Goal: Contribute content

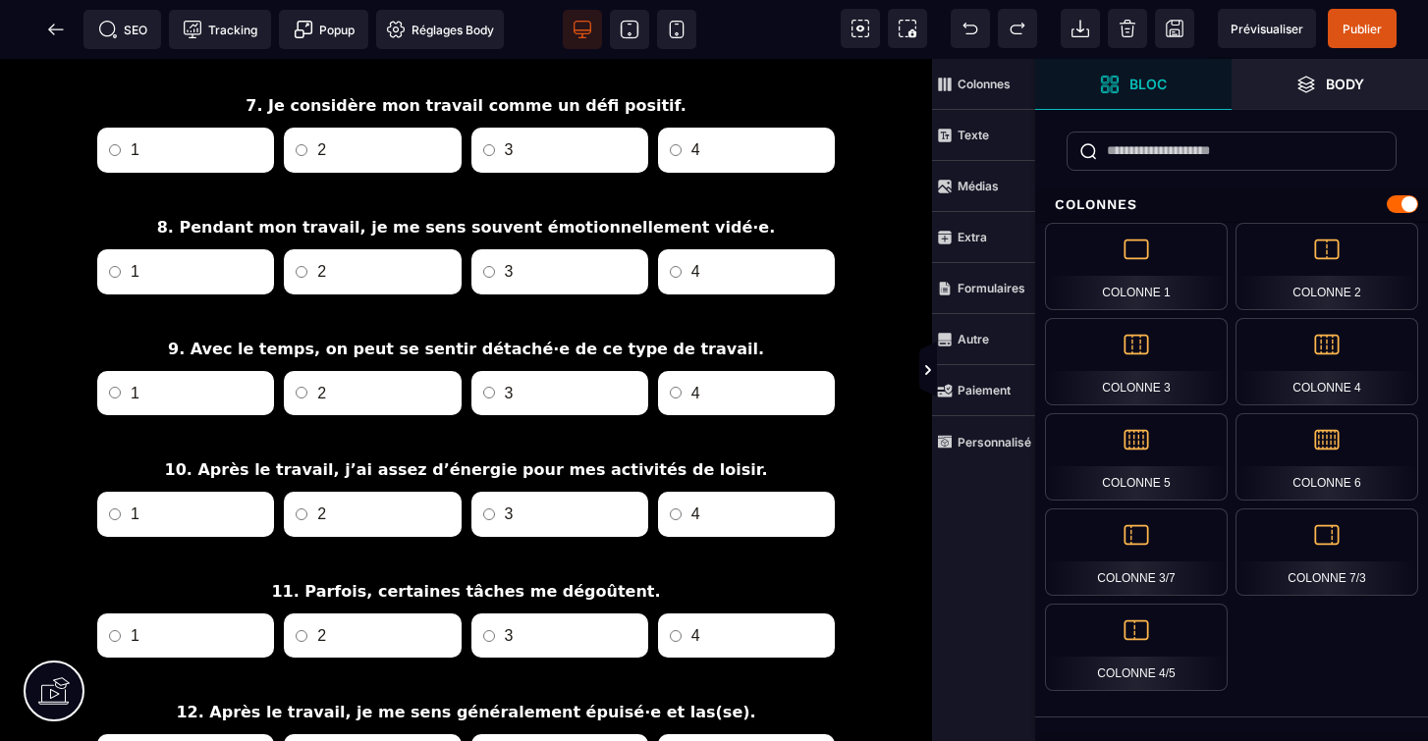
scroll to position [1703, 0]
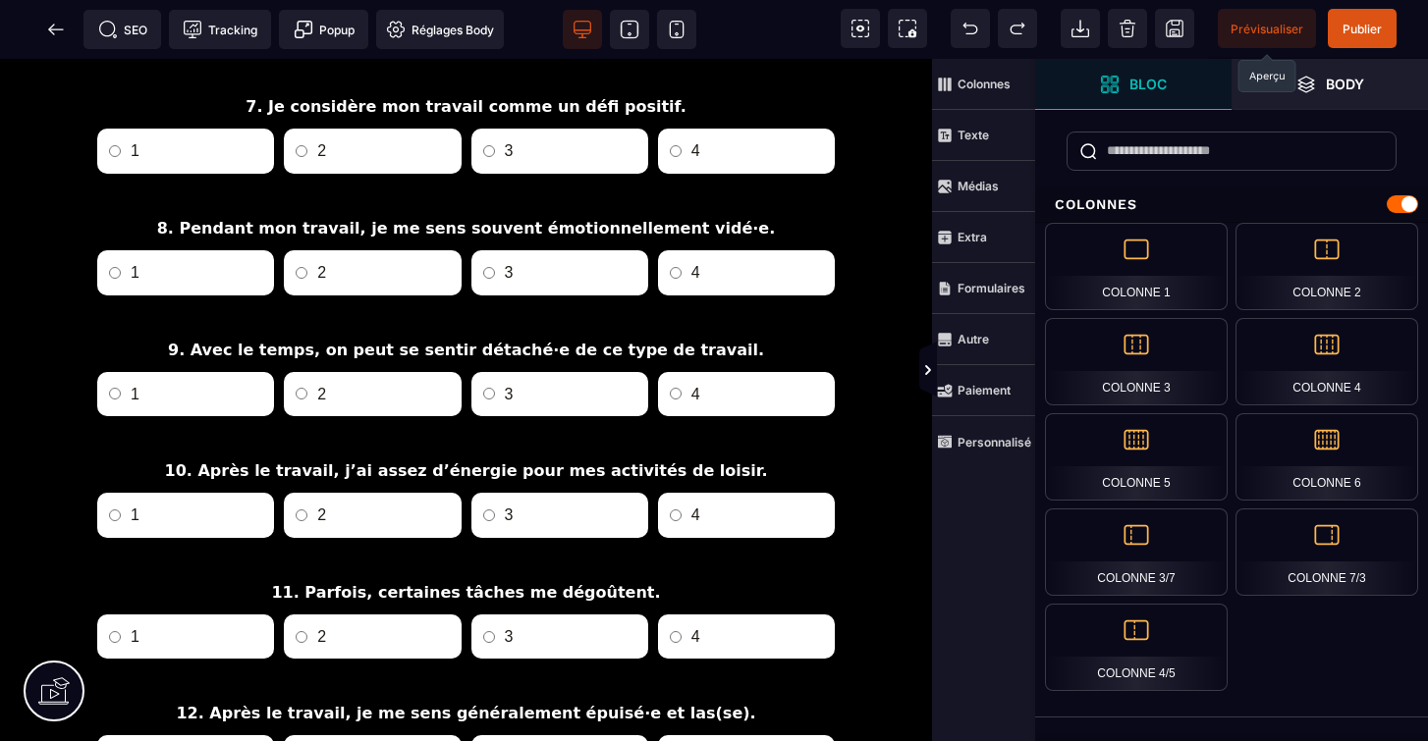
click at [1259, 27] on span "Prévisualiser" at bounding box center [1266, 29] width 73 height 15
click at [1248, 27] on span "Prévisualiser" at bounding box center [1266, 29] width 73 height 15
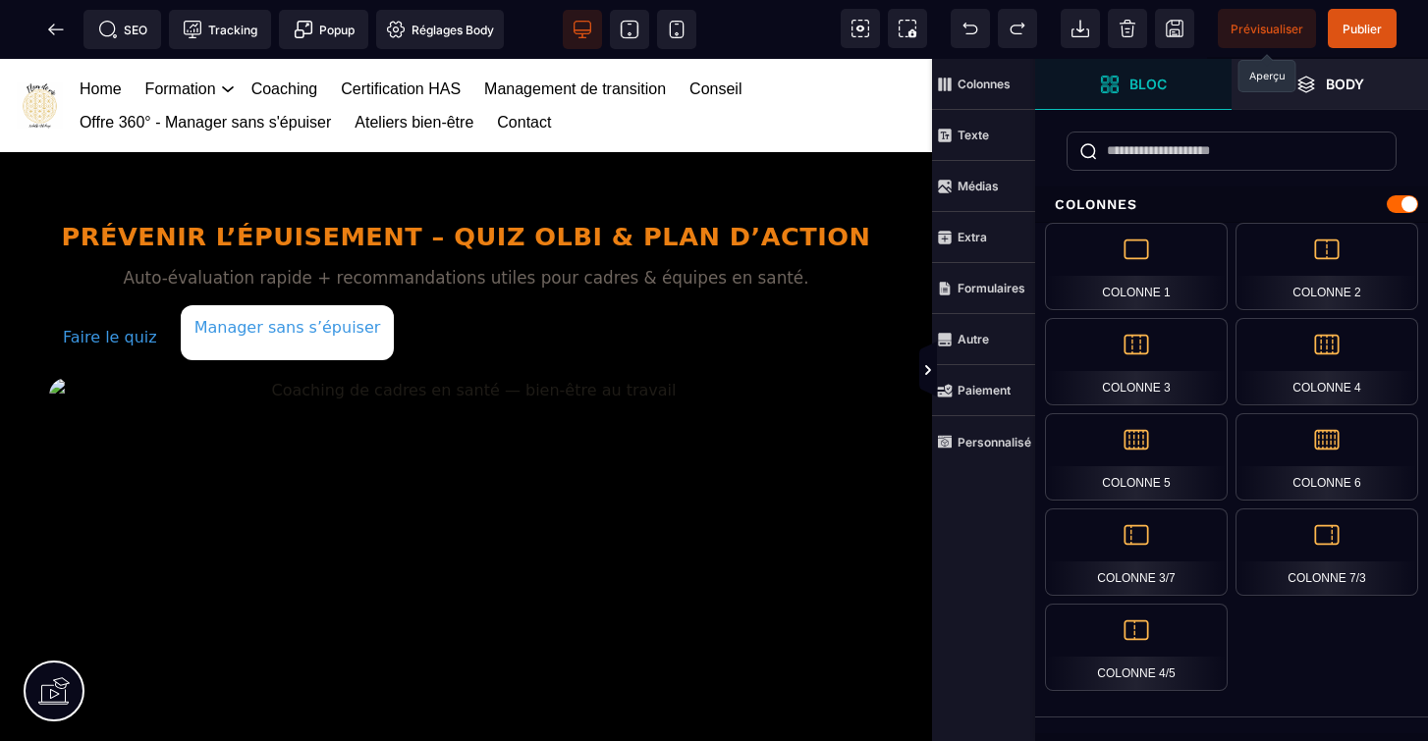
scroll to position [0, 0]
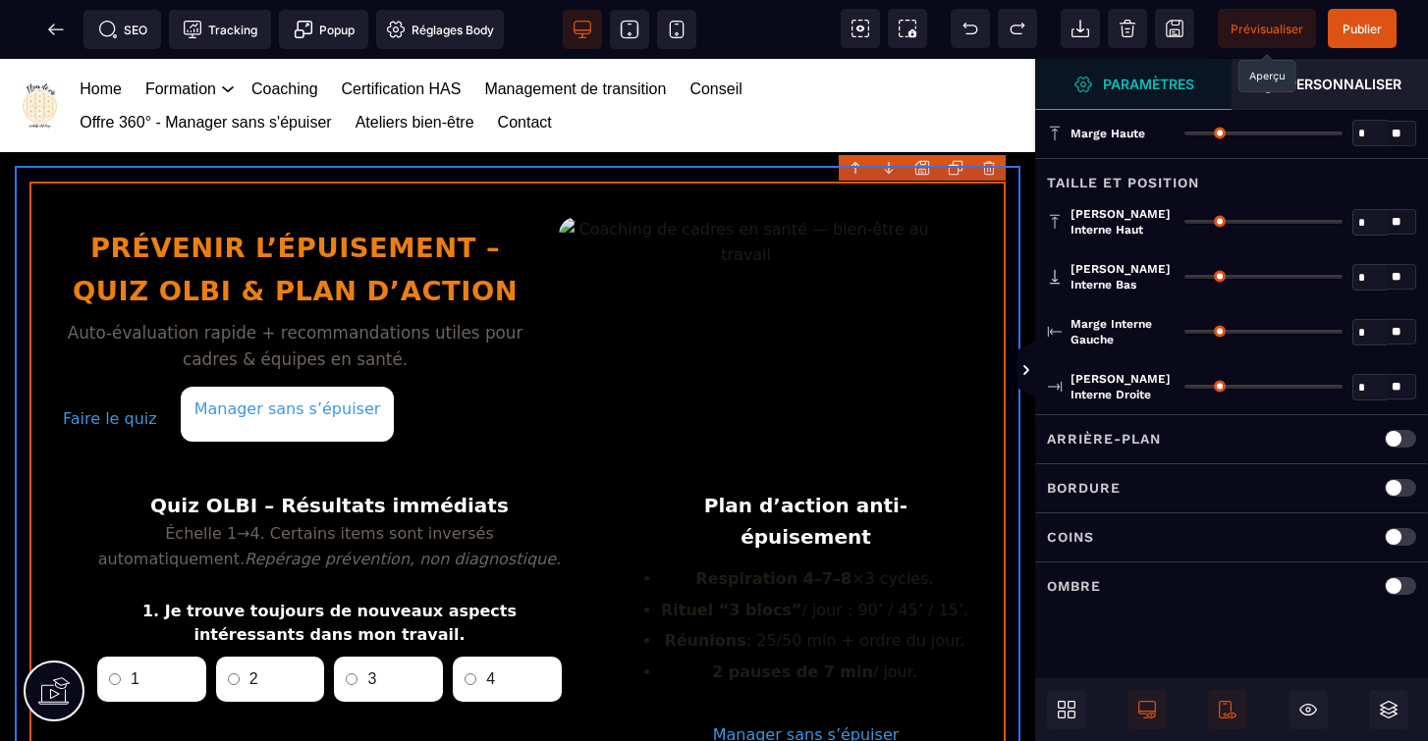
click at [993, 169] on body "B I U S A ******* Ajouter un élément" at bounding box center [714, 370] width 1428 height 741
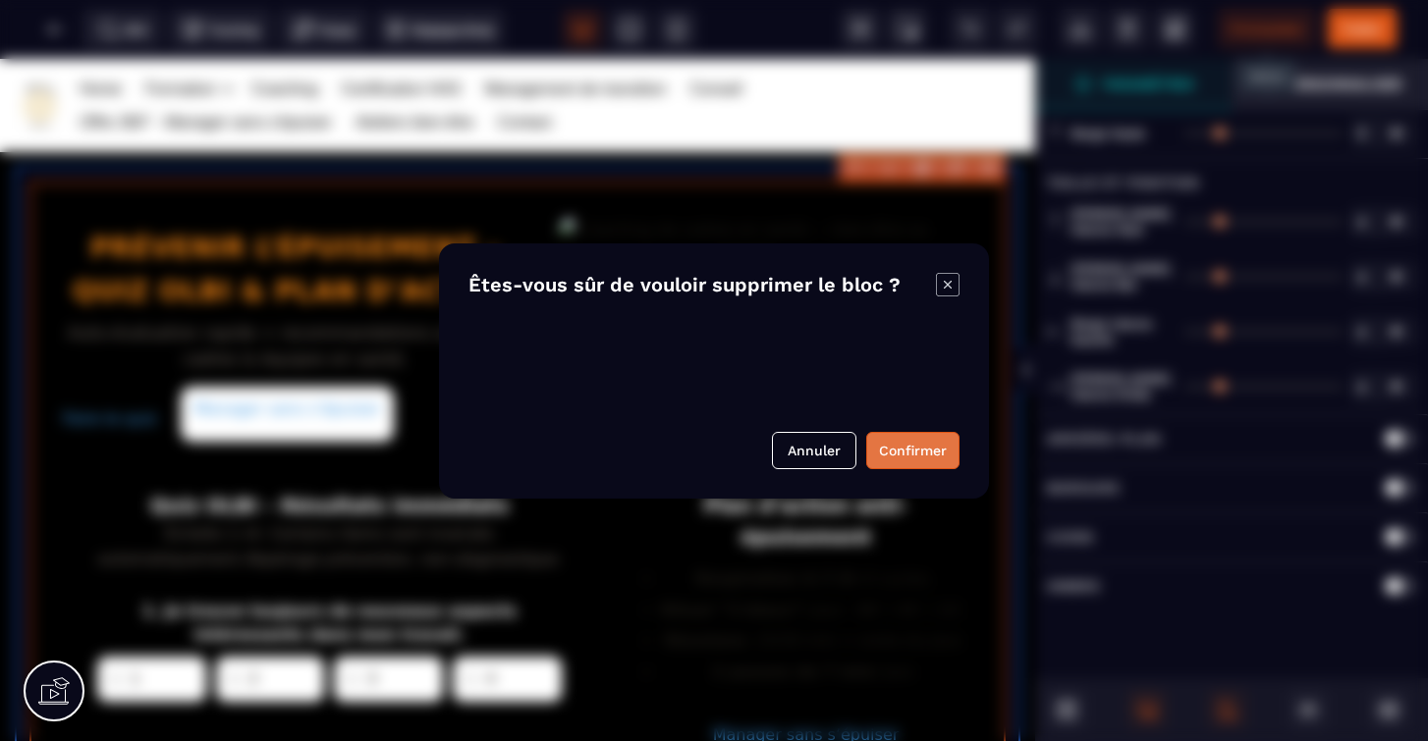
click at [910, 451] on button "Confirmer" at bounding box center [912, 450] width 93 height 37
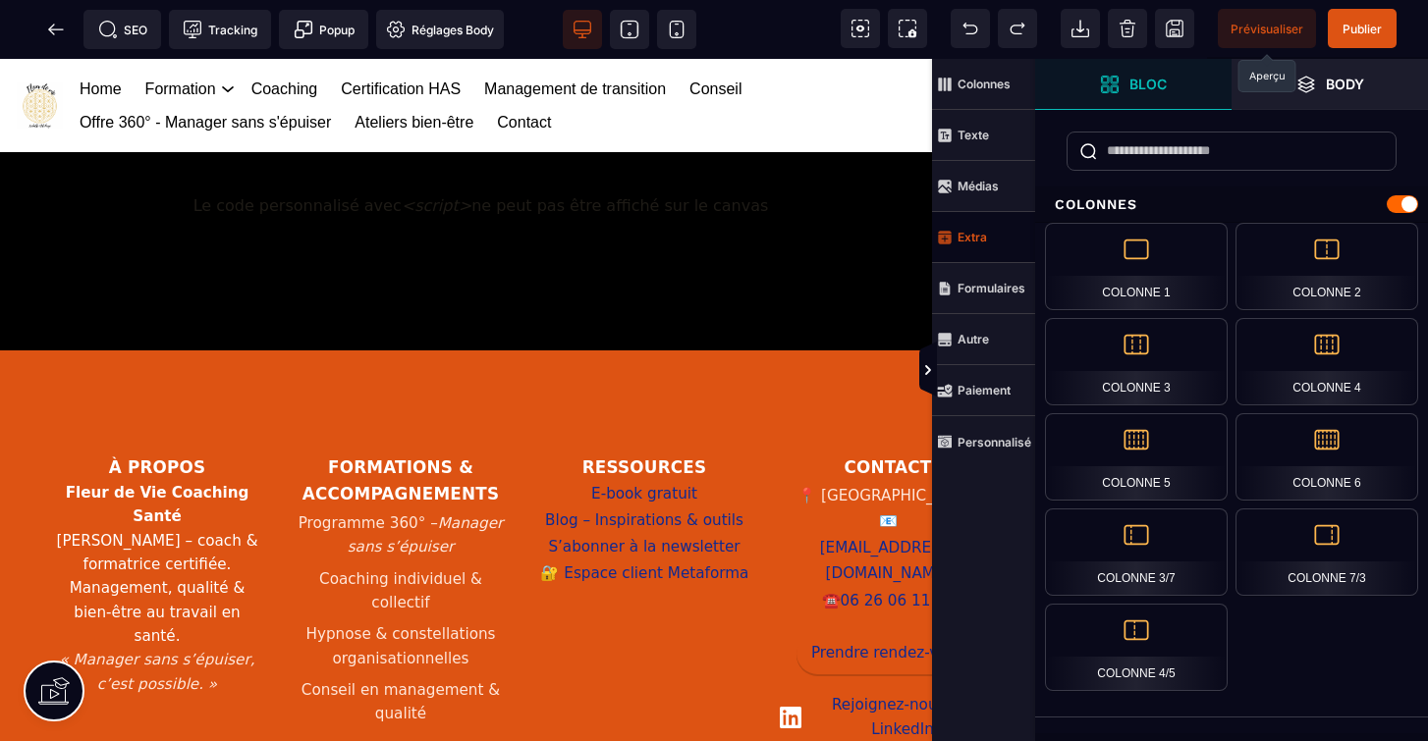
click at [982, 243] on strong "Extra" at bounding box center [971, 237] width 29 height 15
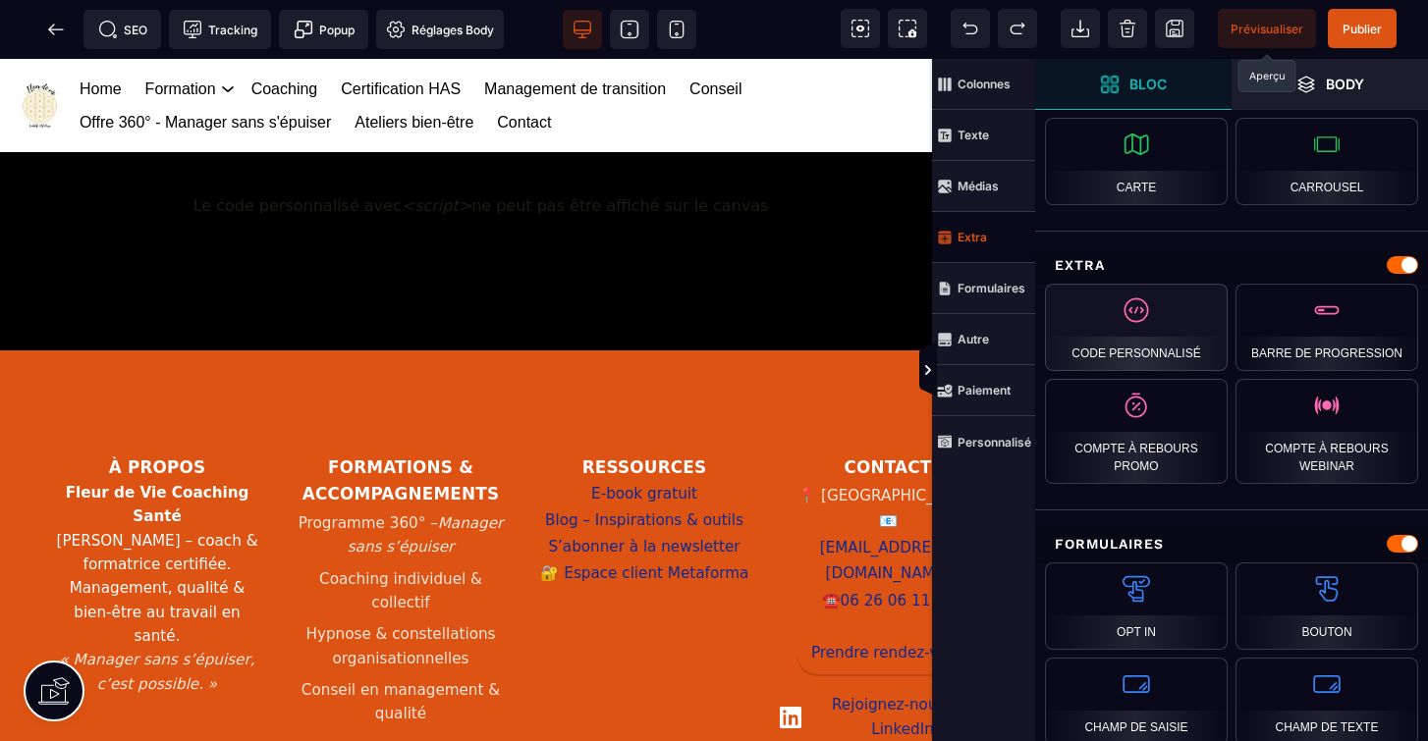
click at [1151, 320] on div "Code personnalisé" at bounding box center [1136, 327] width 183 height 87
click at [1127, 305] on div "Code personnalisé" at bounding box center [1136, 327] width 183 height 87
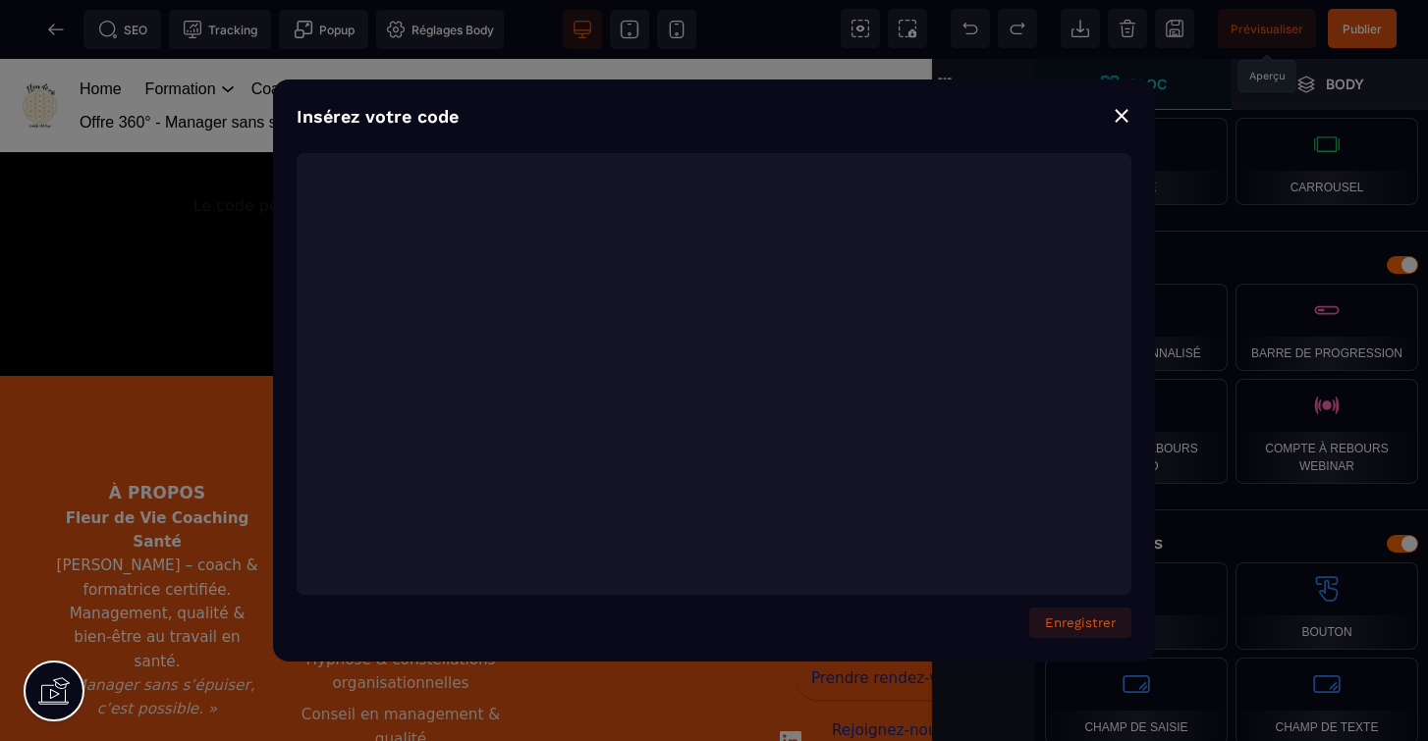
scroll to position [4810, 0]
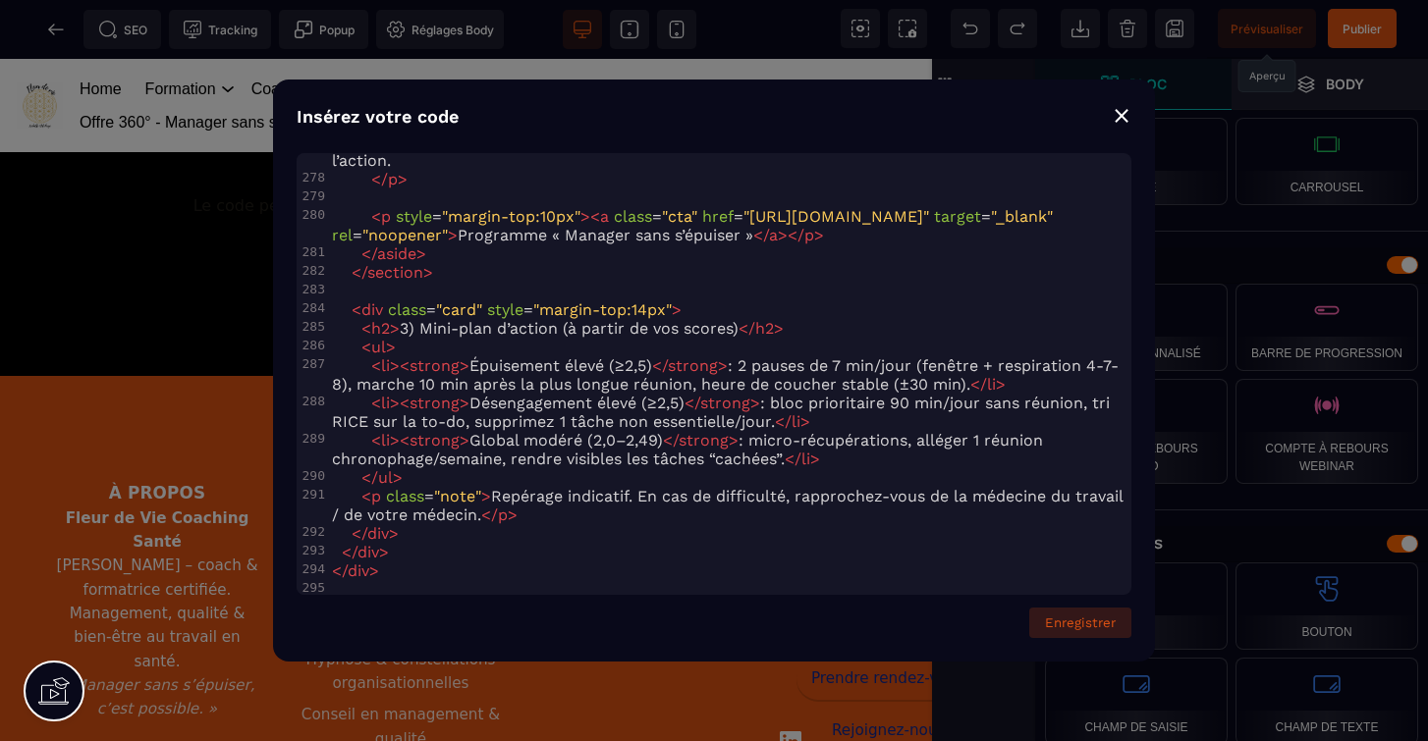
click at [1085, 624] on button "Enregistrer" at bounding box center [1080, 623] width 102 height 30
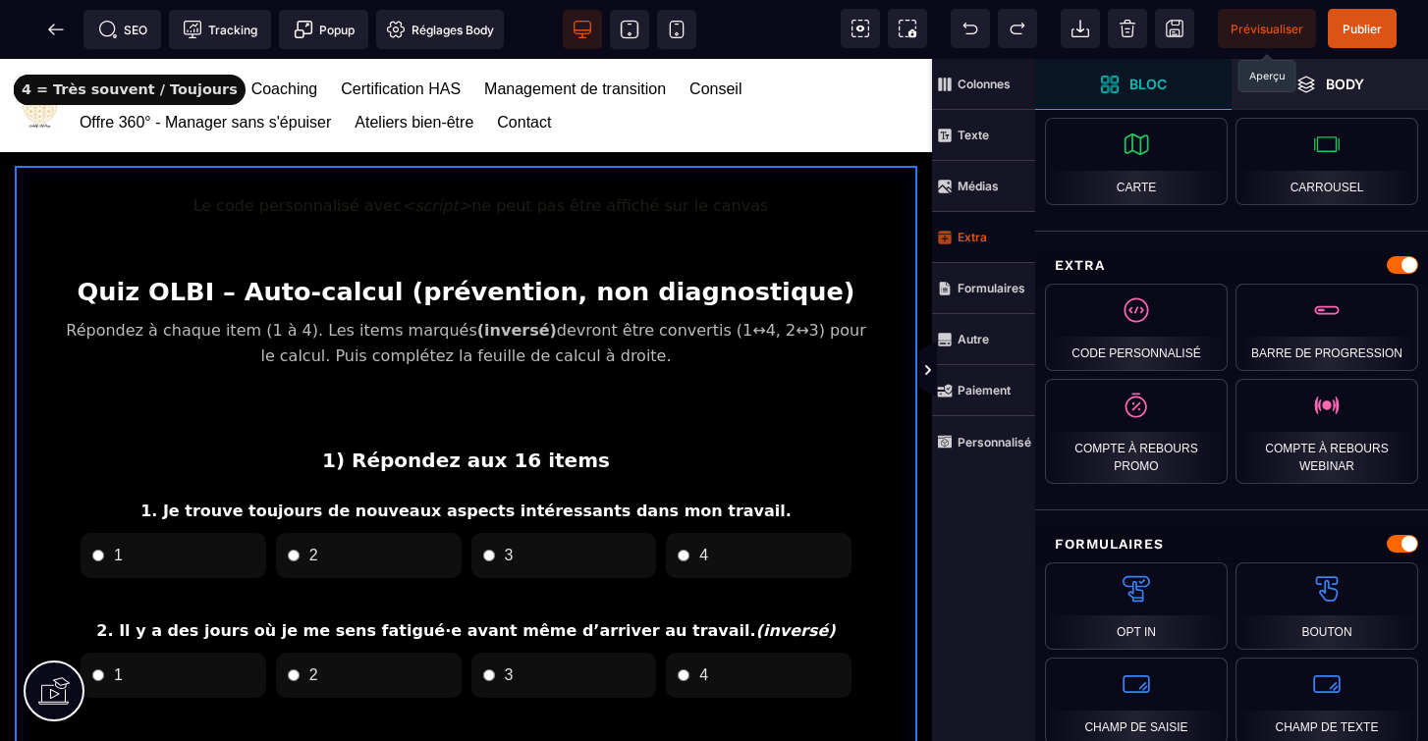
click at [470, 206] on div "Le code personnalisé avec <script> ne peut pas être affiché sur le canvas" at bounding box center [465, 206] width 873 height 49
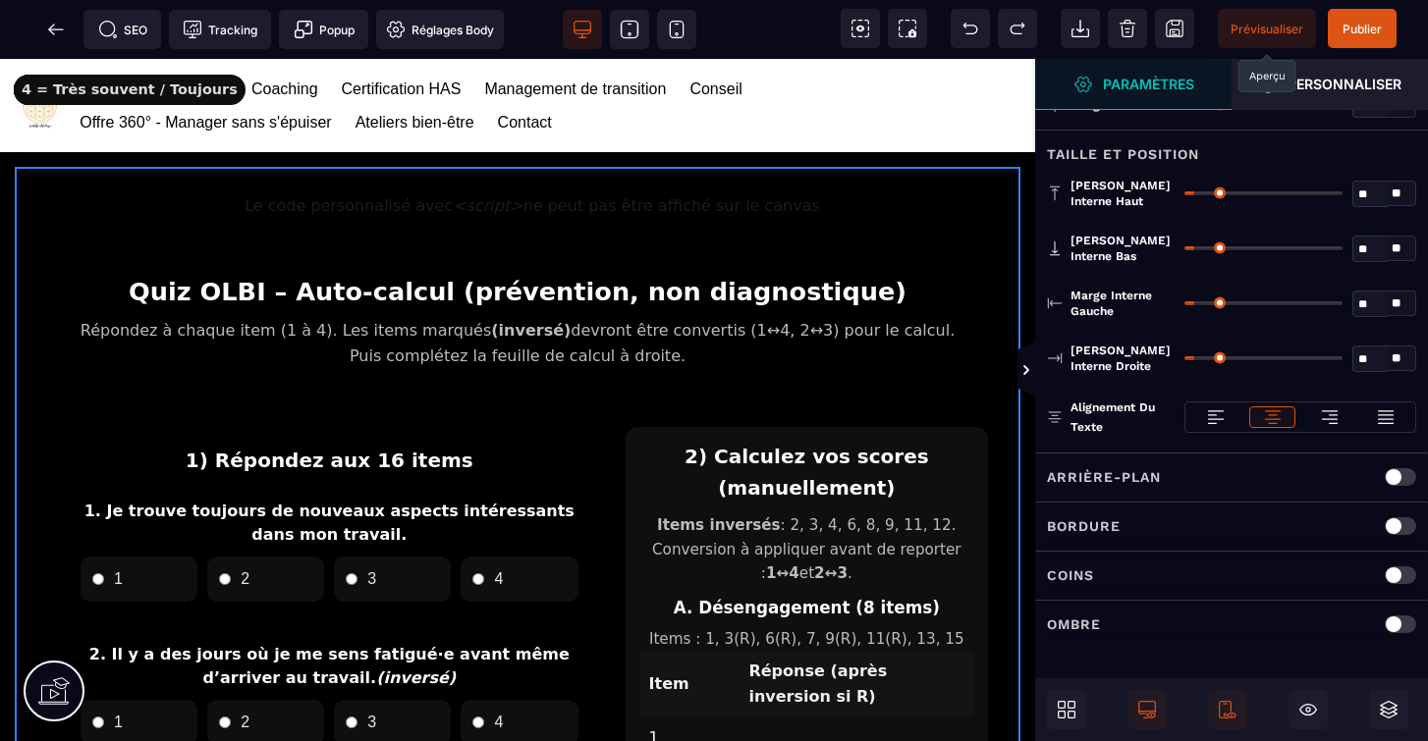
scroll to position [0, 0]
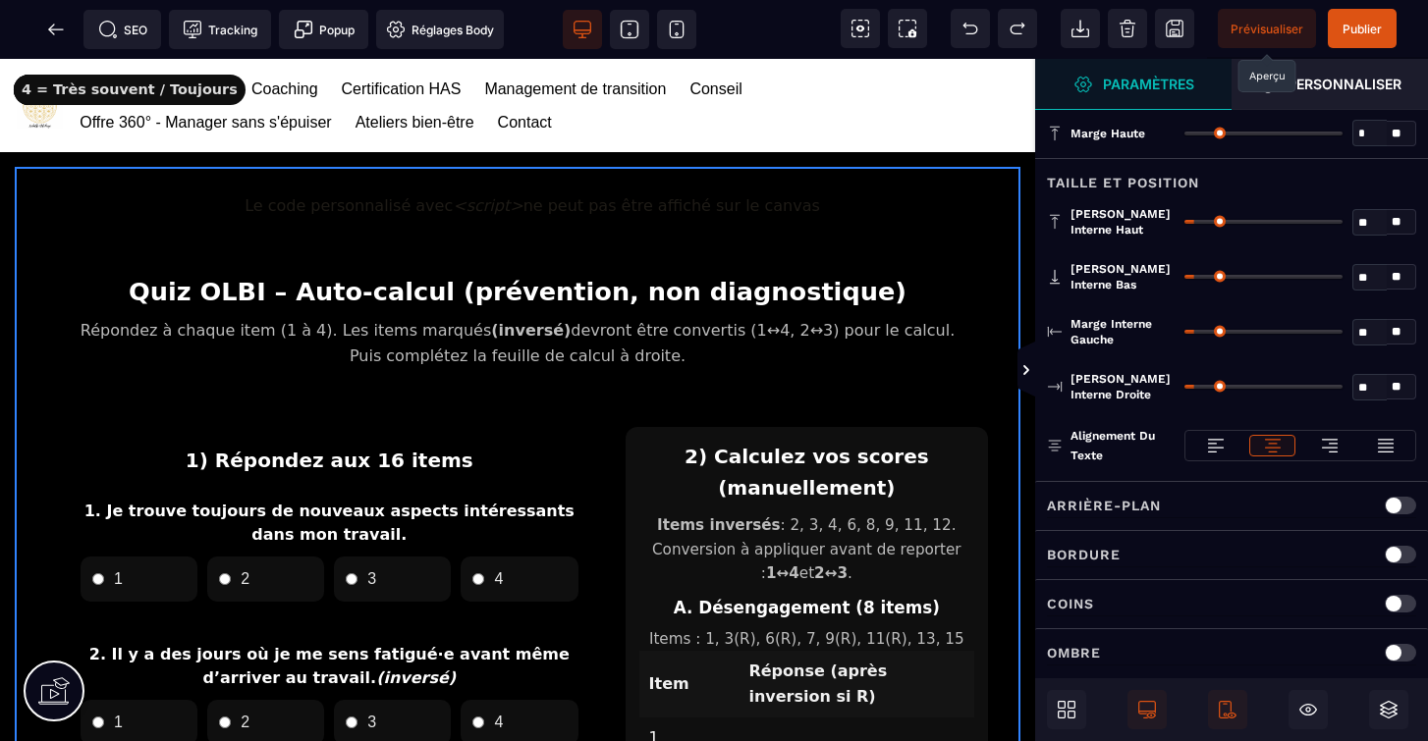
click at [470, 206] on div "Le code personnalisé avec <script> ne peut pas être affiché sur le canvas" at bounding box center [517, 206] width 976 height 49
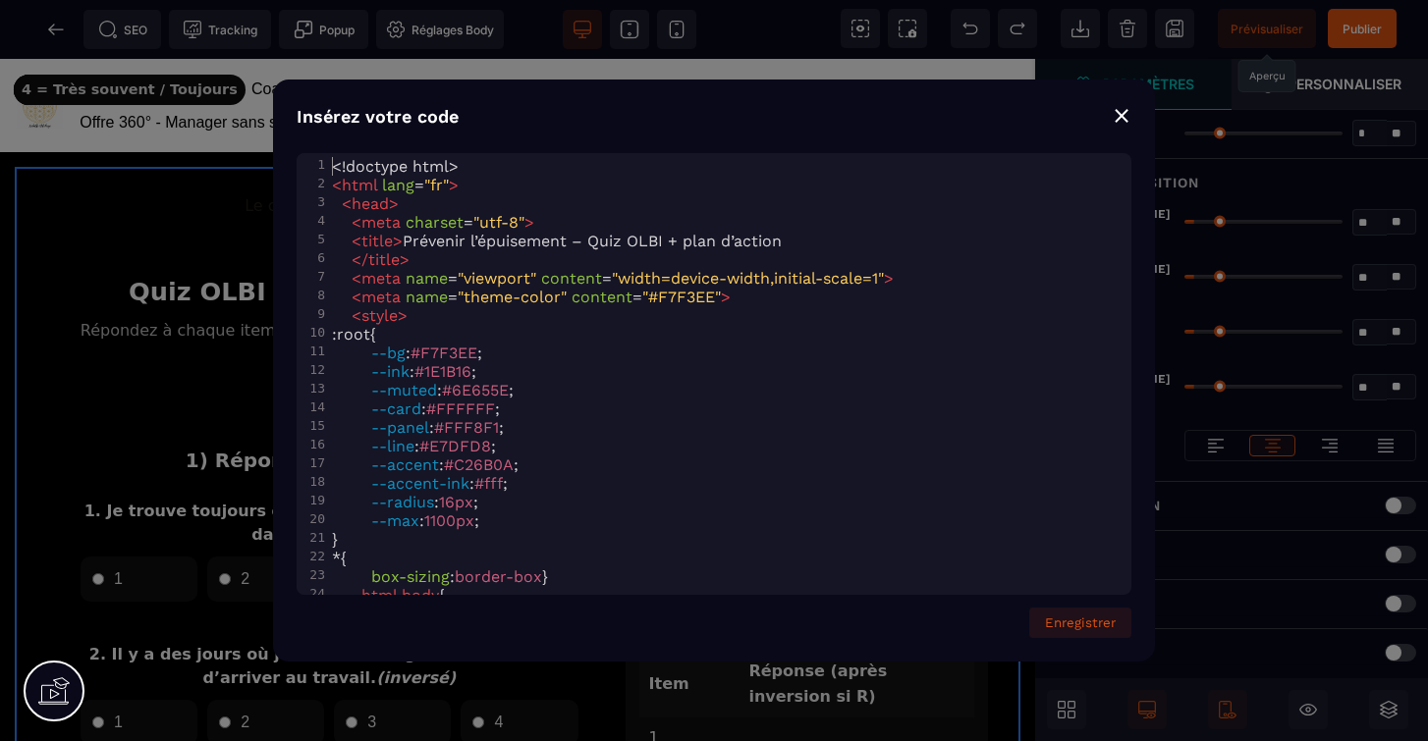
click at [1125, 123] on div "⨯" at bounding box center [1122, 114] width 20 height 27
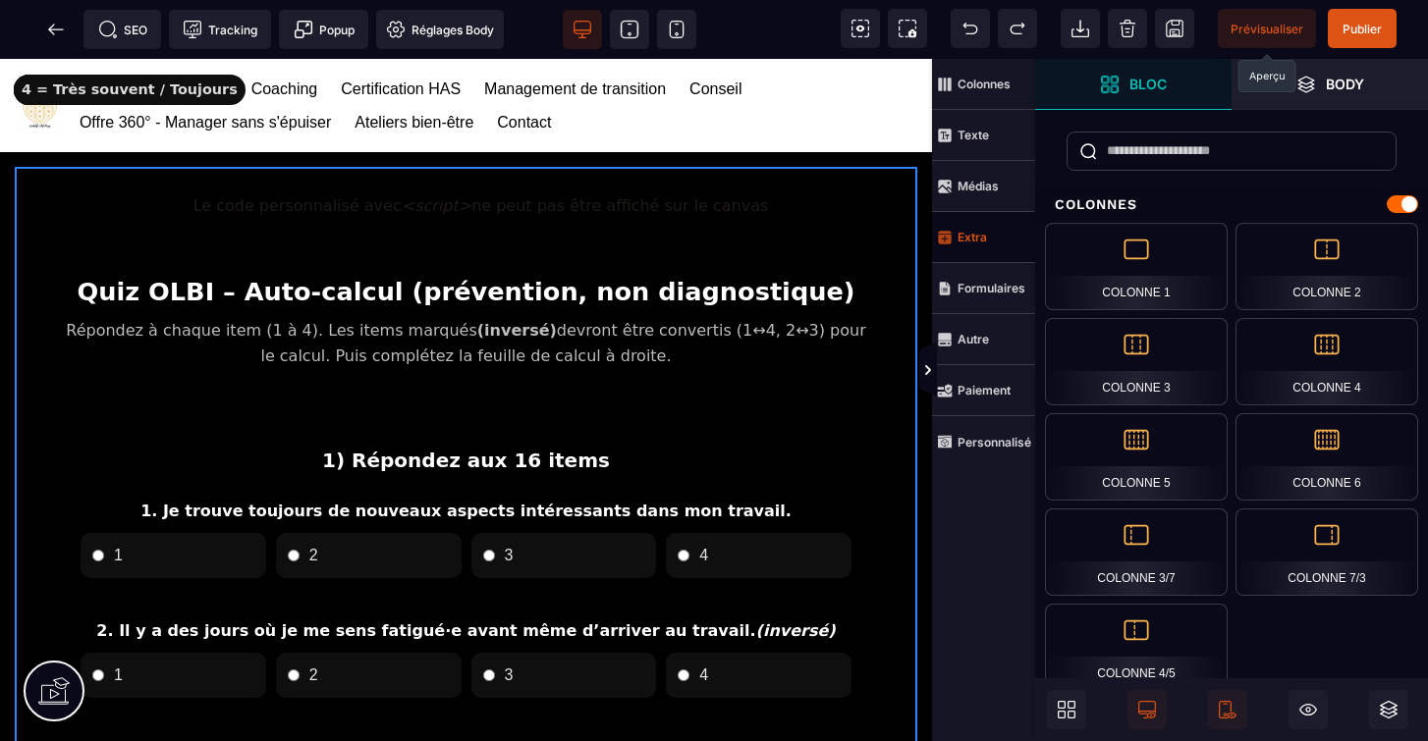
click at [270, 205] on div "Le code personnalisé avec <script> ne peut pas être affiché sur le canvas" at bounding box center [465, 206] width 873 height 49
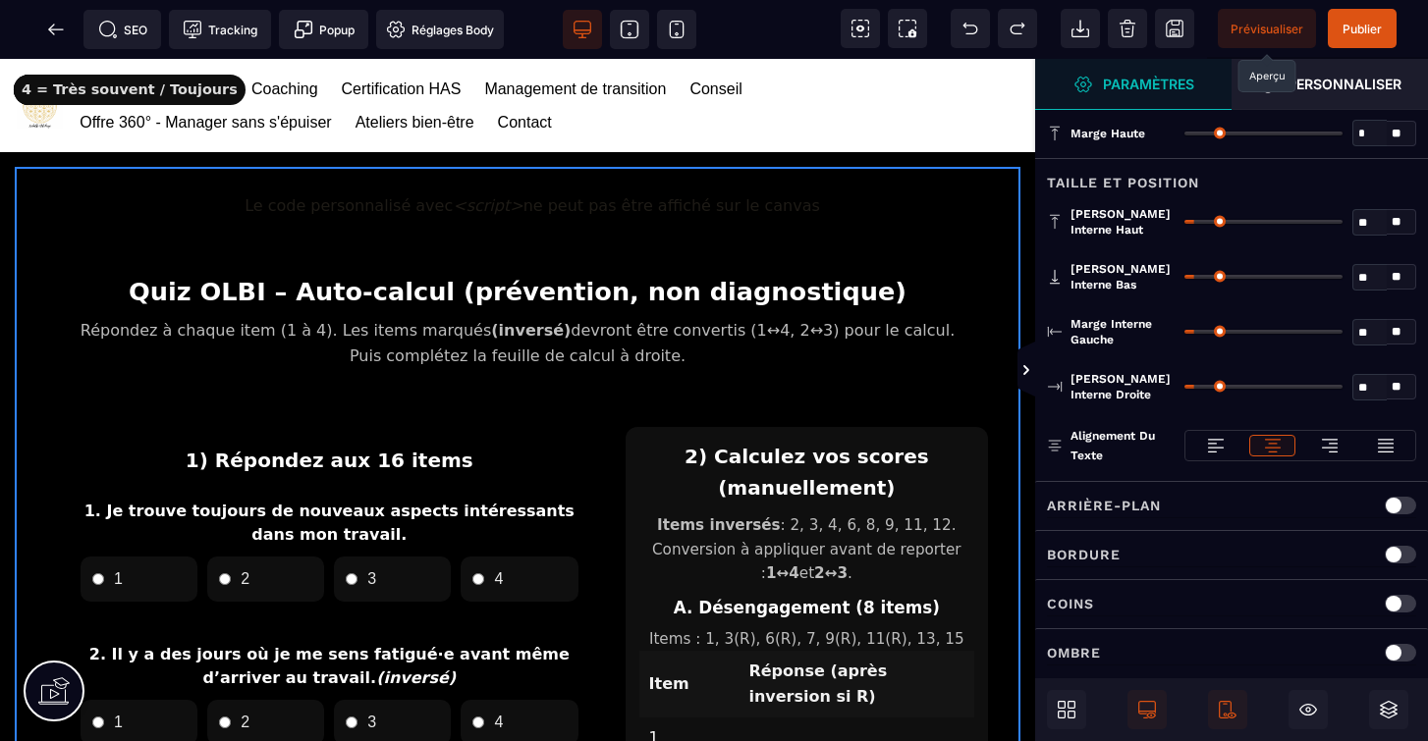
click at [270, 205] on div "Le code personnalisé avec <script> ne peut pas être affiché sur le canvas" at bounding box center [517, 206] width 976 height 49
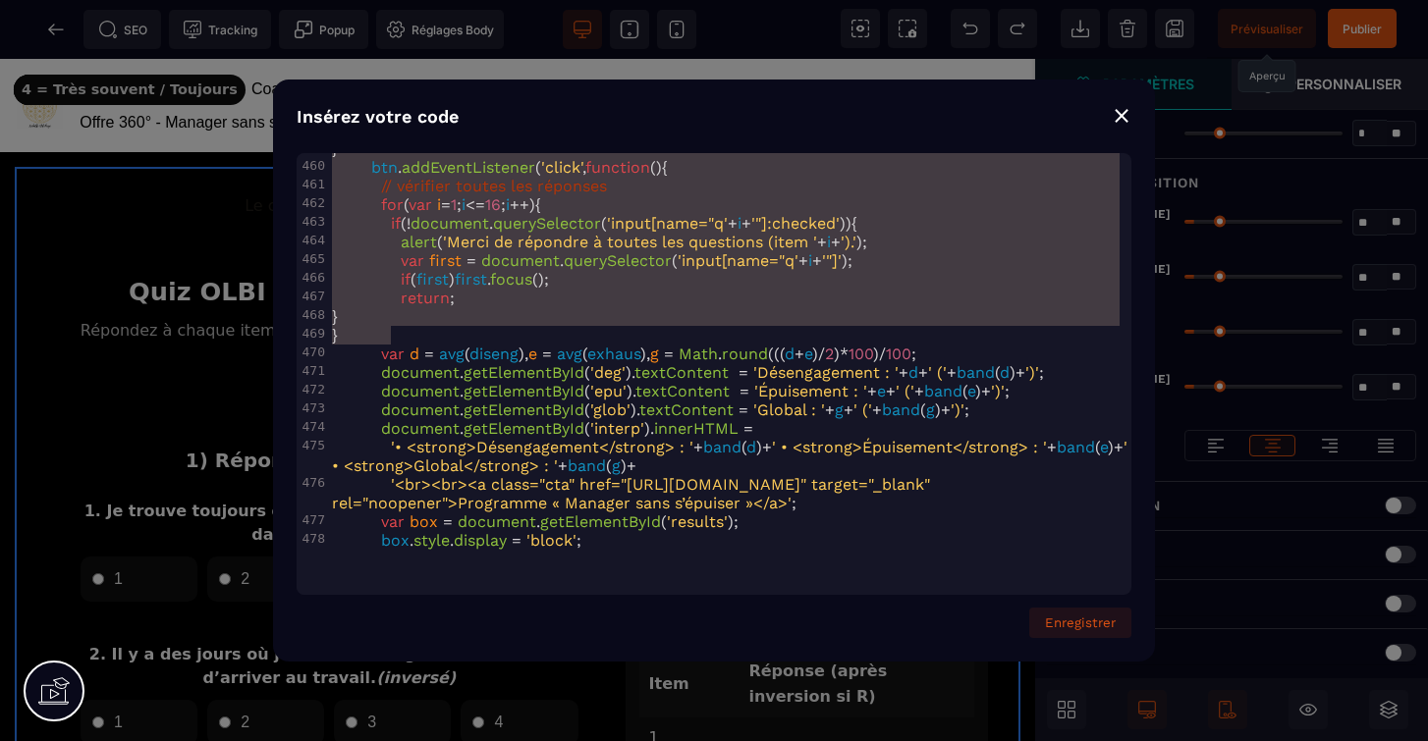
type textarea "**********"
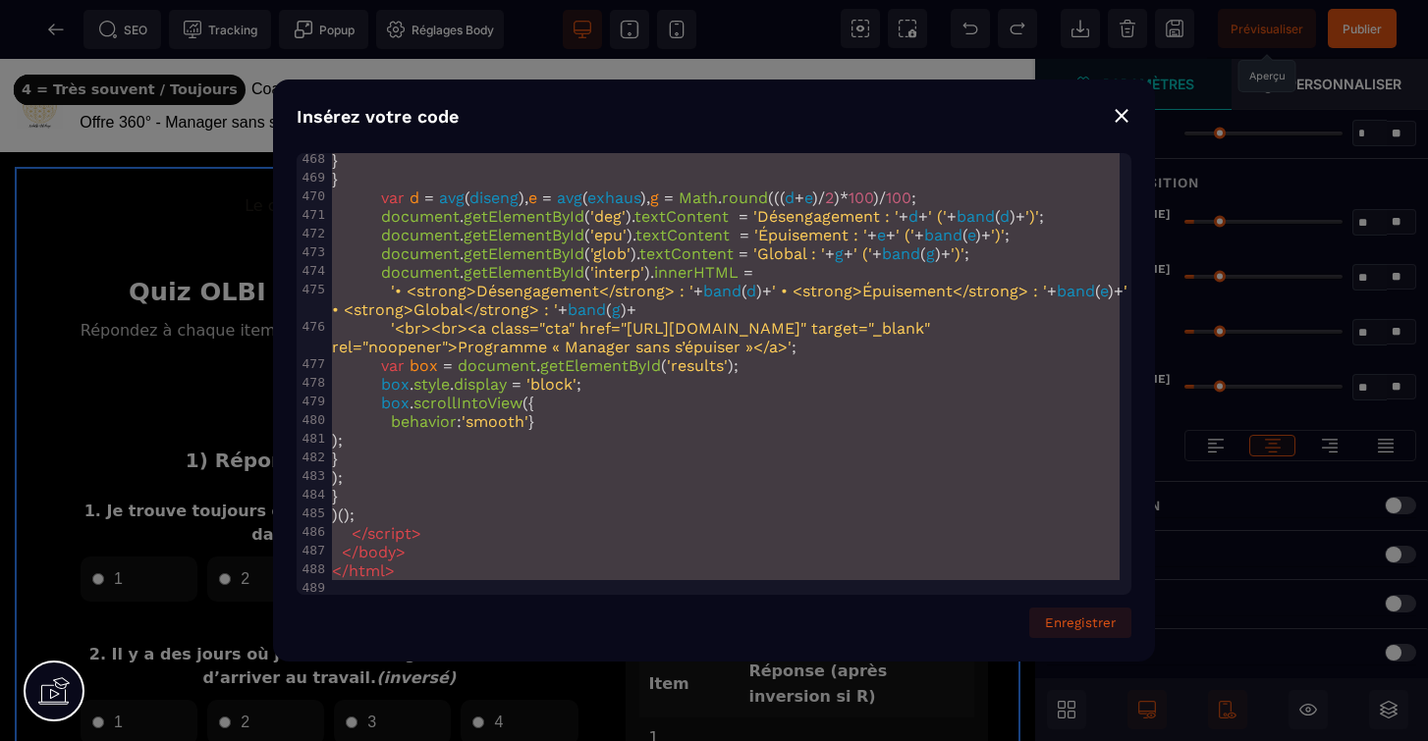
drag, startPoint x: 336, startPoint y: 170, endPoint x: 1014, endPoint y: 814, distance: 935.6
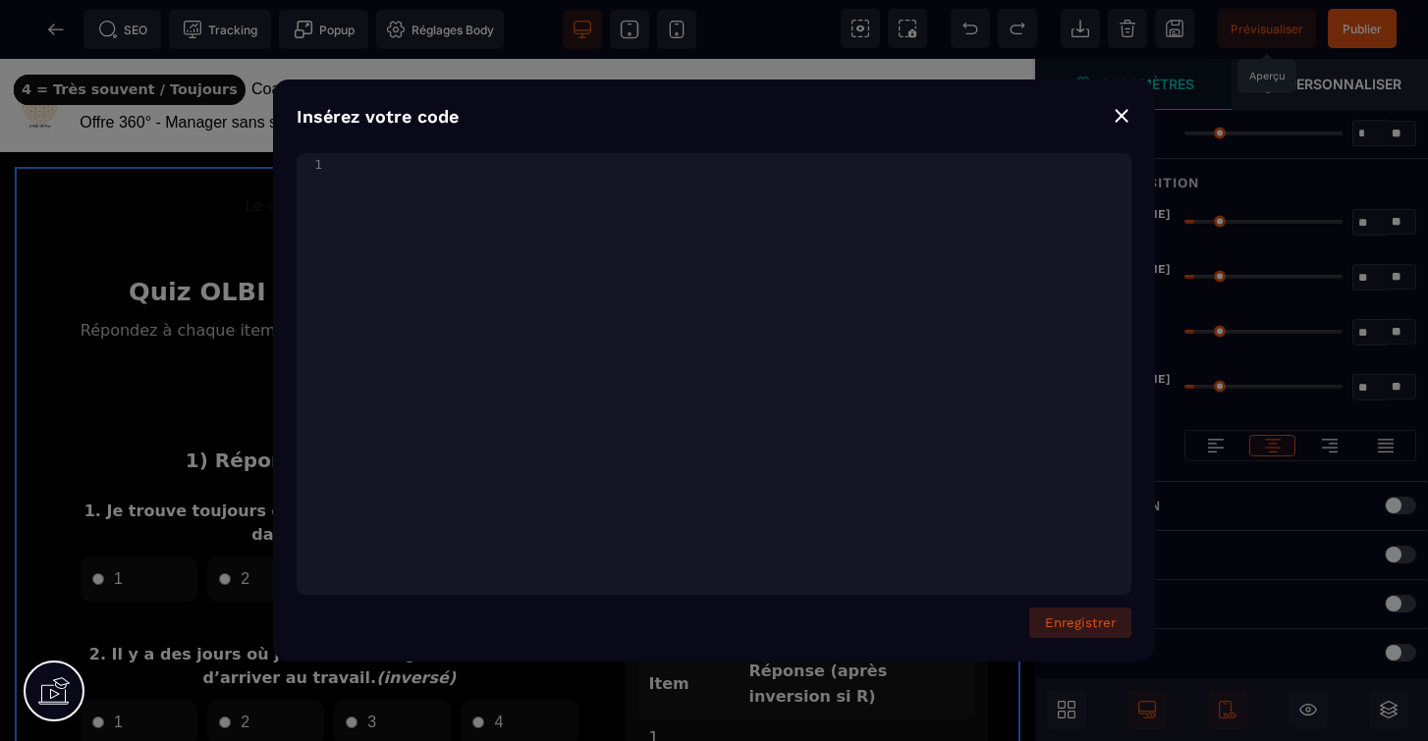
click at [1100, 625] on button "Enregistrer" at bounding box center [1080, 623] width 102 height 30
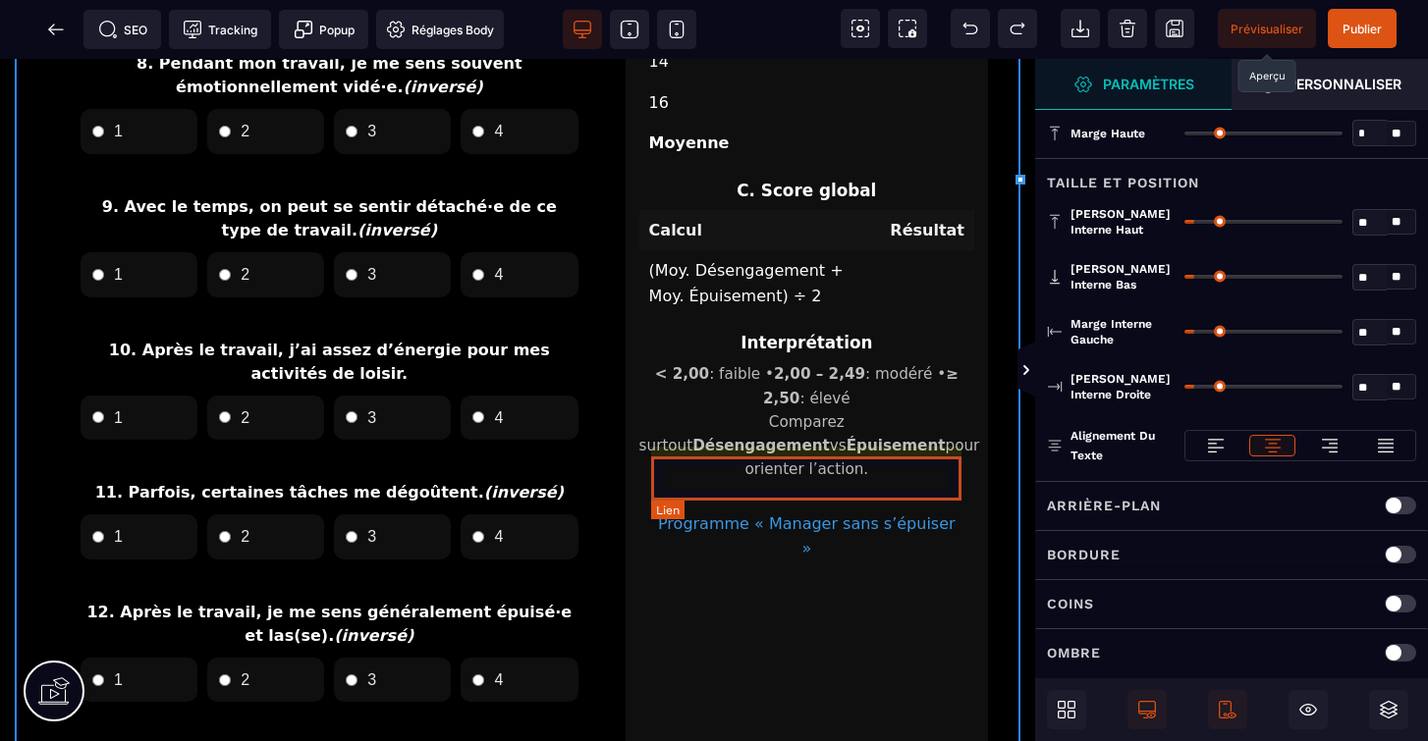
scroll to position [1373, 0]
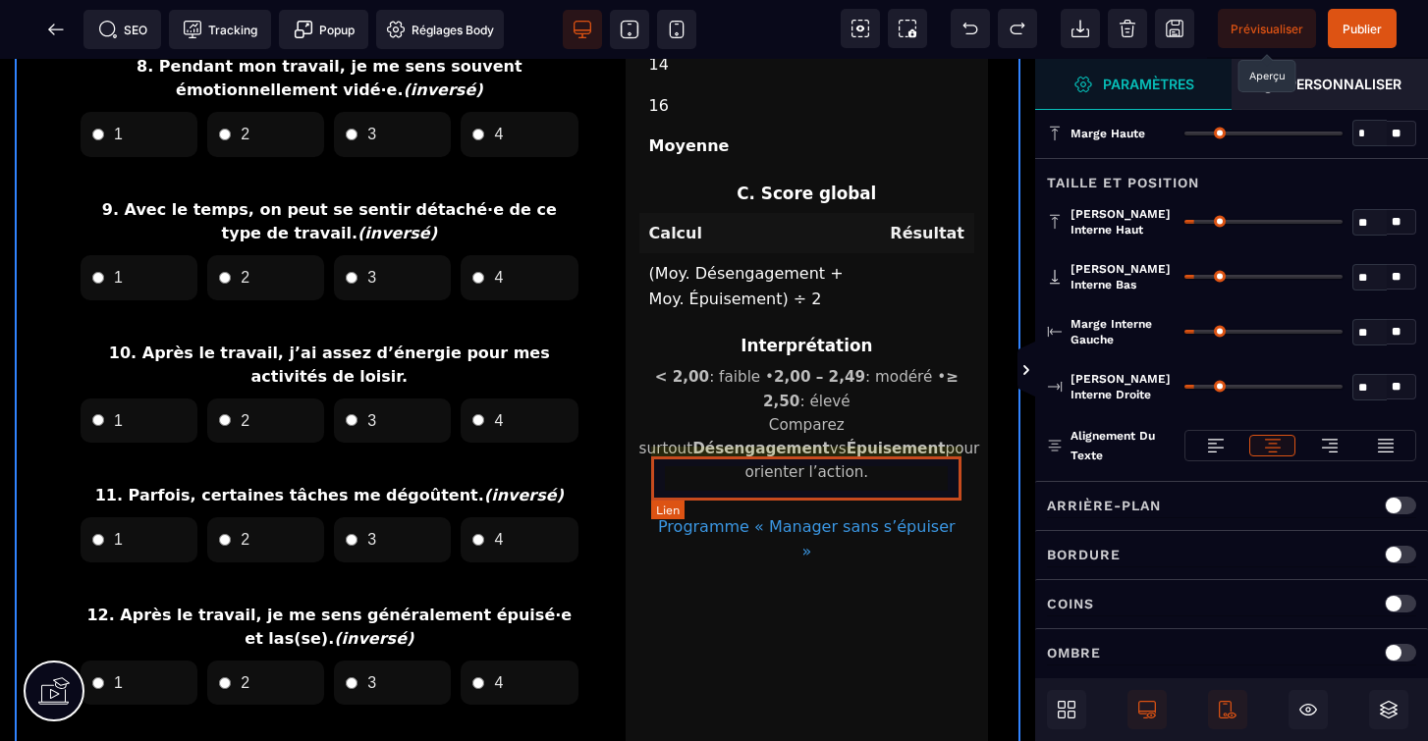
click at [951, 505] on link "Programme « Manager sans s’épuiser »" at bounding box center [806, 540] width 335 height 70
select select
select select "***"
select select
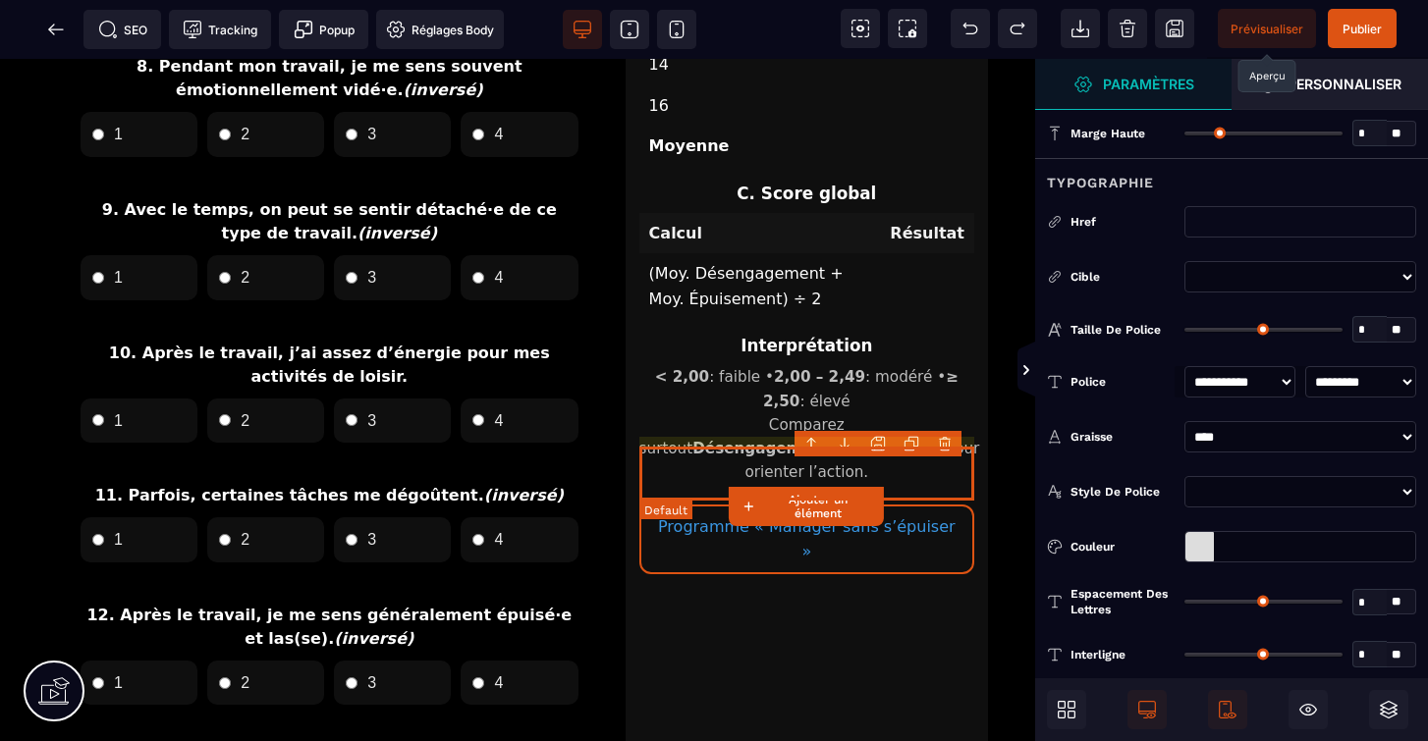
click at [943, 443] on body "B I U S A ******* Ajouter un élément" at bounding box center [714, 370] width 1428 height 741
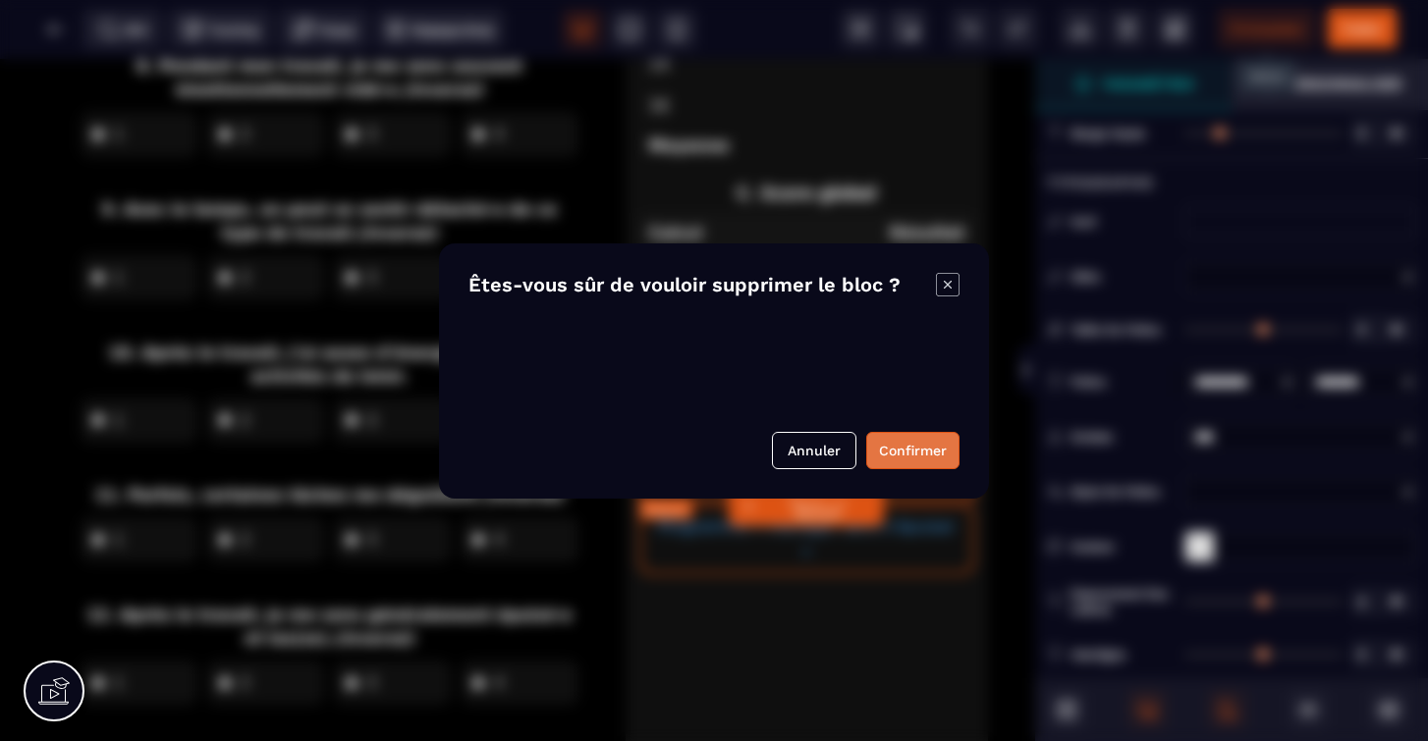
click at [921, 446] on button "Confirmer" at bounding box center [912, 450] width 93 height 37
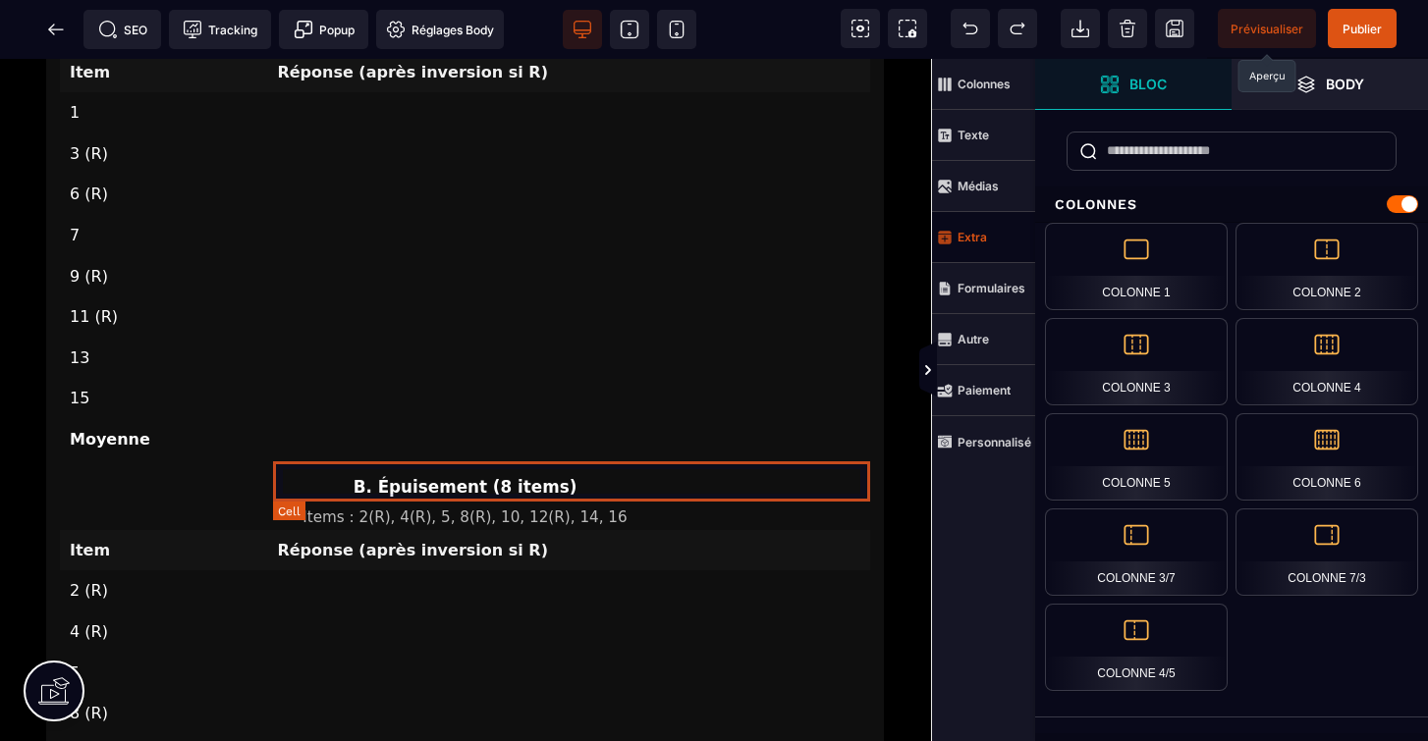
scroll to position [2556, 1]
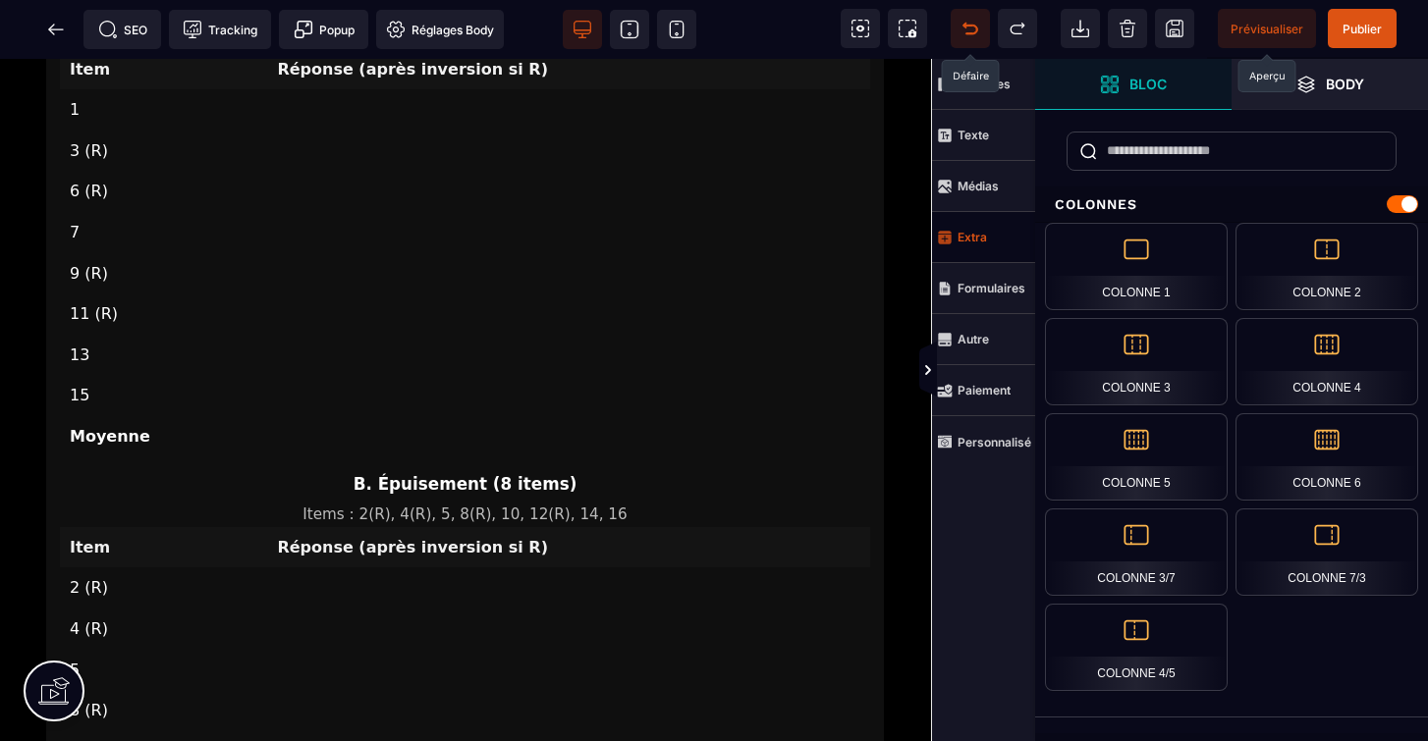
click at [973, 24] on icon at bounding box center [970, 29] width 20 height 20
select select
select select "***"
select select
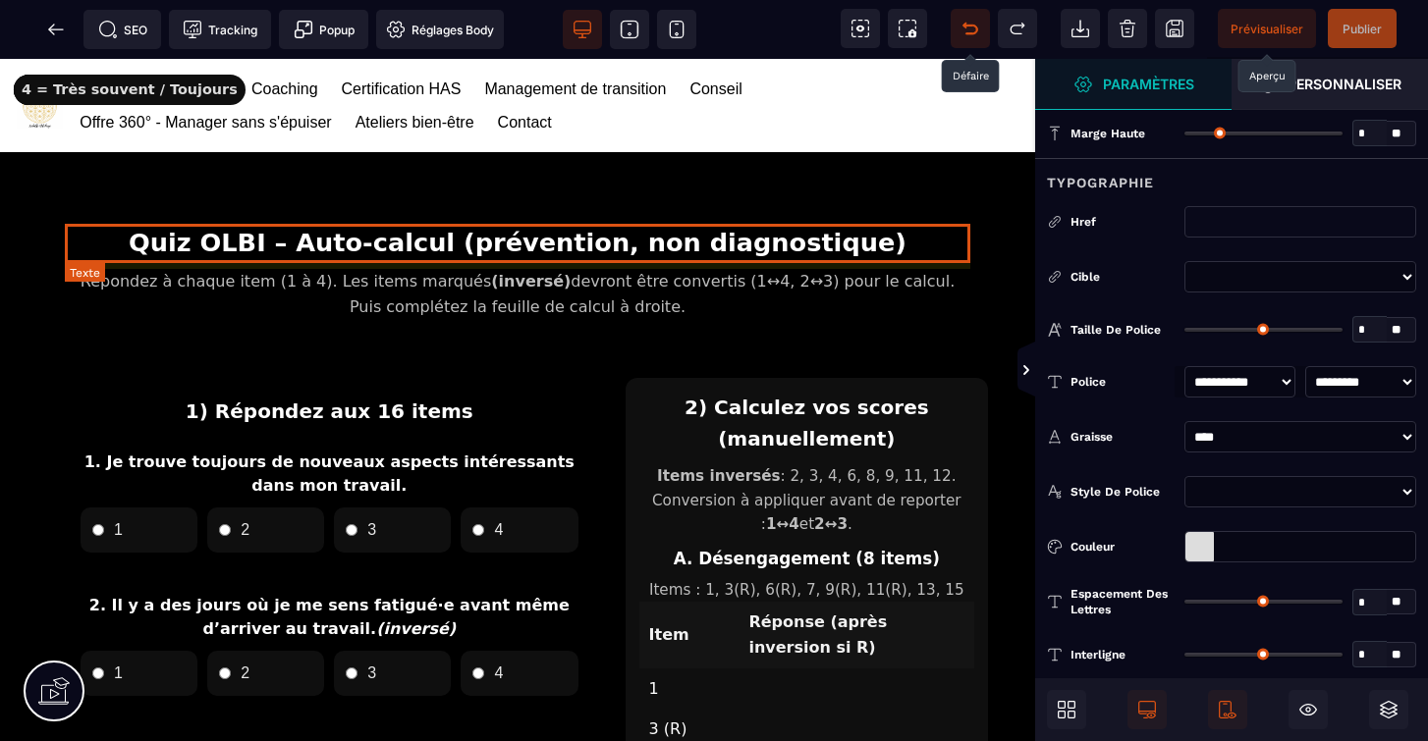
scroll to position [0, 0]
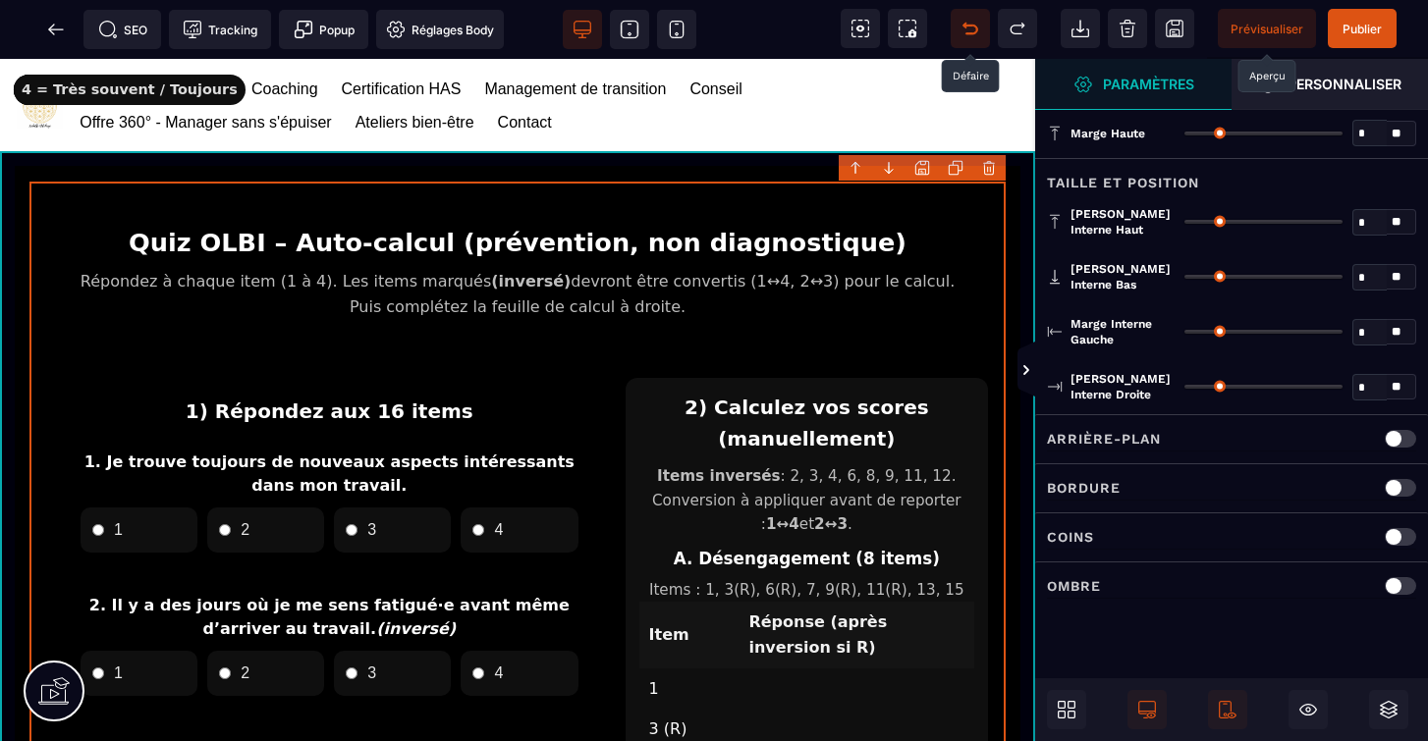
click at [991, 167] on body "B I U S A ******* Ajouter un élément Row" at bounding box center [714, 370] width 1428 height 741
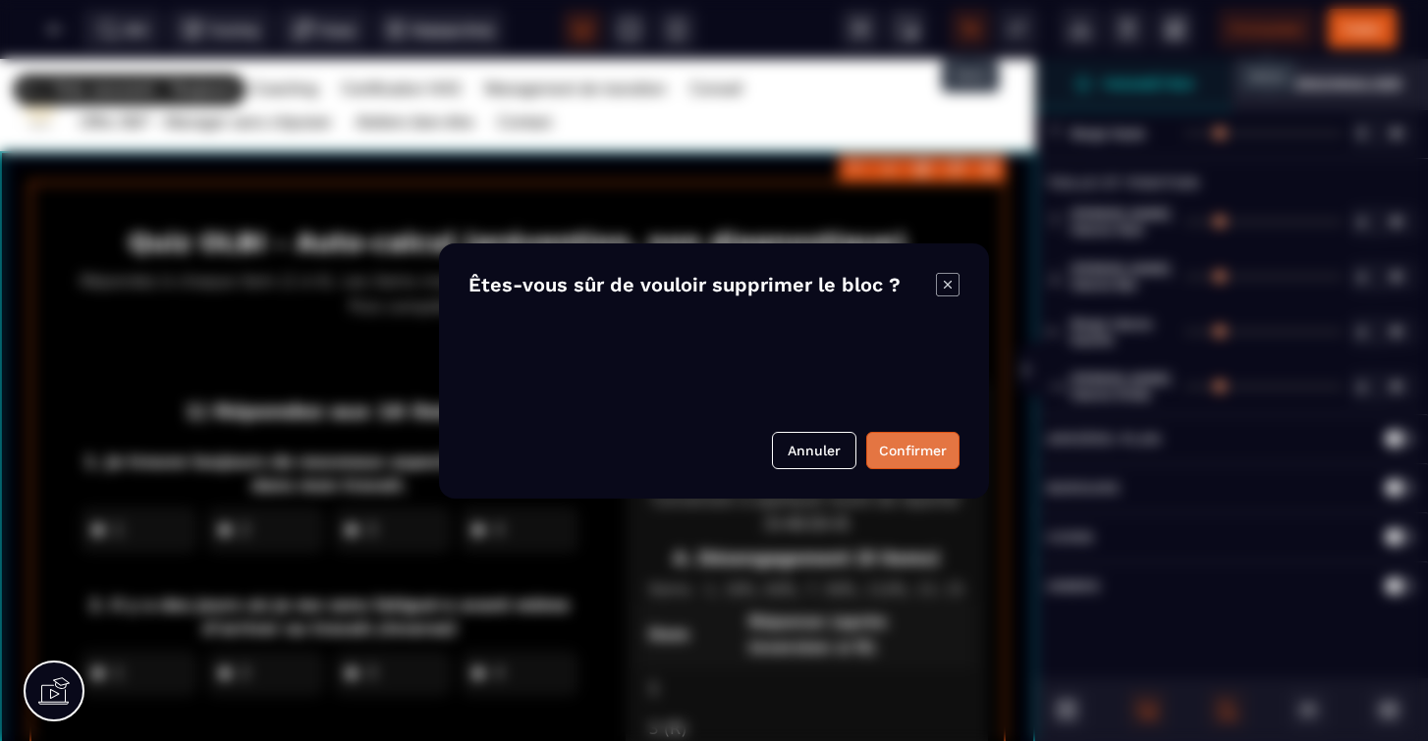
click at [902, 452] on button "Confirmer" at bounding box center [912, 450] width 93 height 37
